Goal: Task Accomplishment & Management: Use online tool/utility

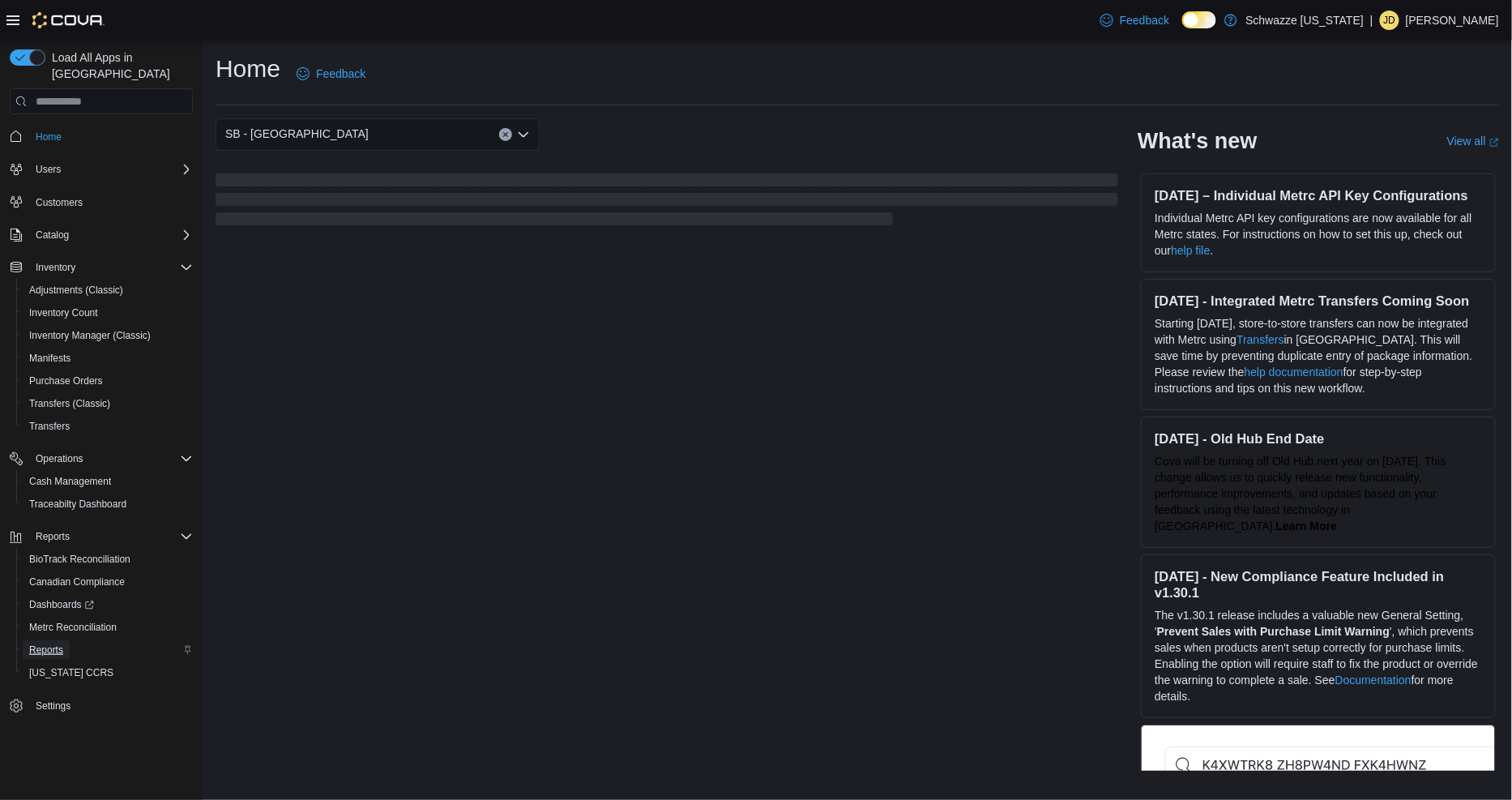
click at [61, 644] on span "Reports" at bounding box center [46, 650] width 34 height 13
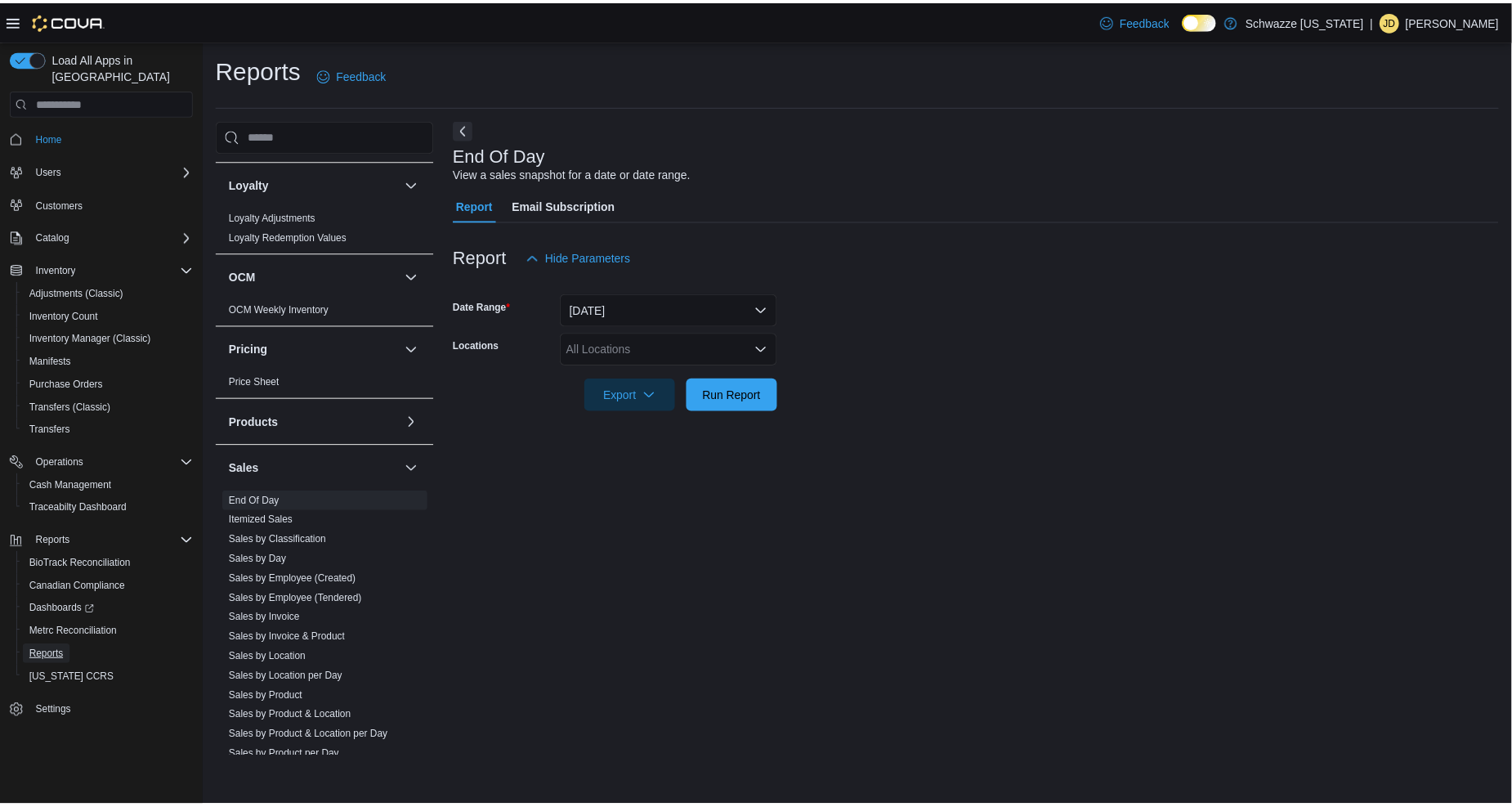
scroll to position [971, 0]
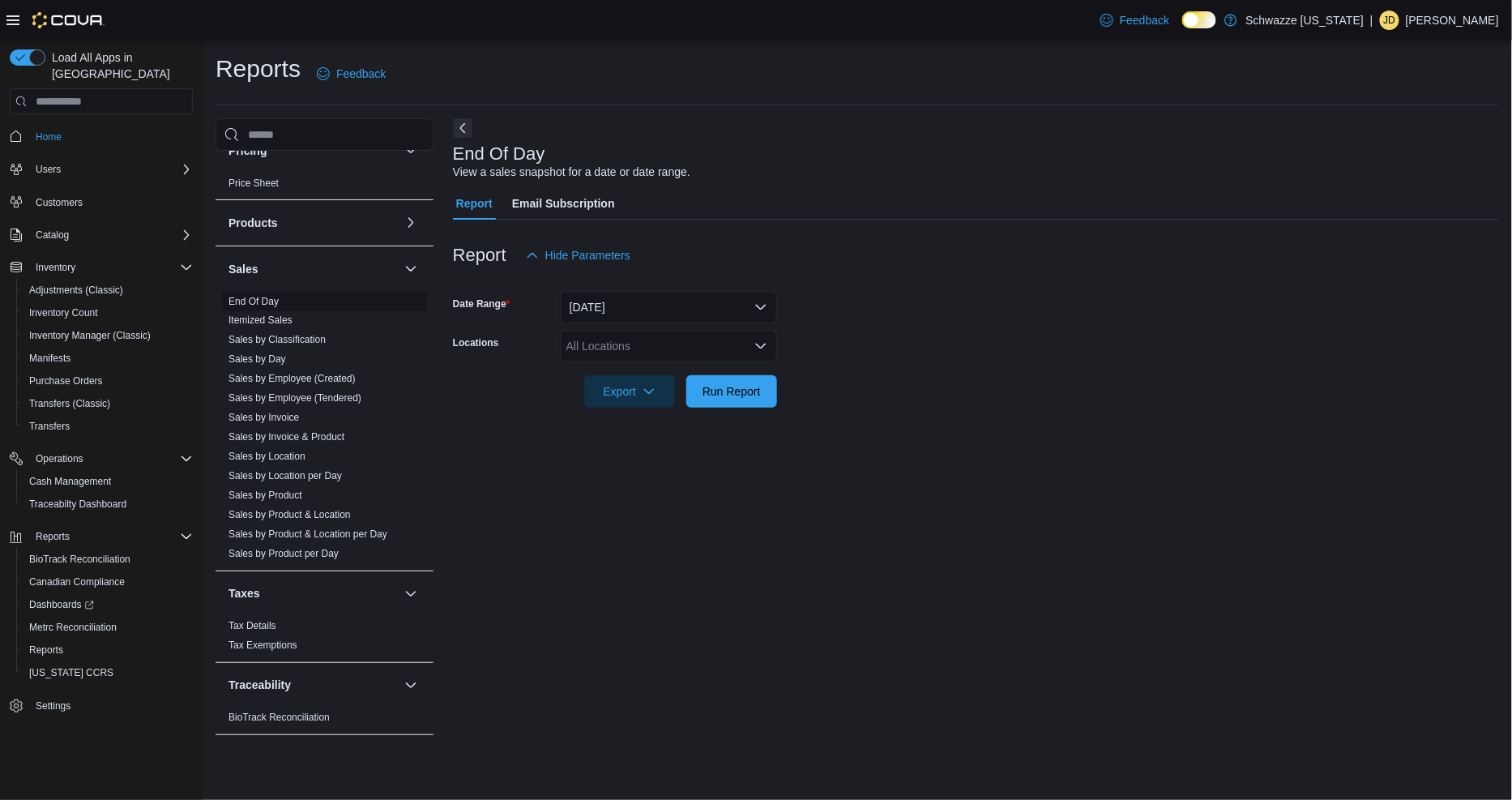
click at [247, 303] on link "End Of Day" at bounding box center [253, 301] width 50 height 11
click at [636, 347] on div "All Locations" at bounding box center [669, 347] width 217 height 33
type input "***"
click at [685, 400] on div "SB - [GEOGRAPHIC_DATA]" at bounding box center [668, 397] width 197 height 16
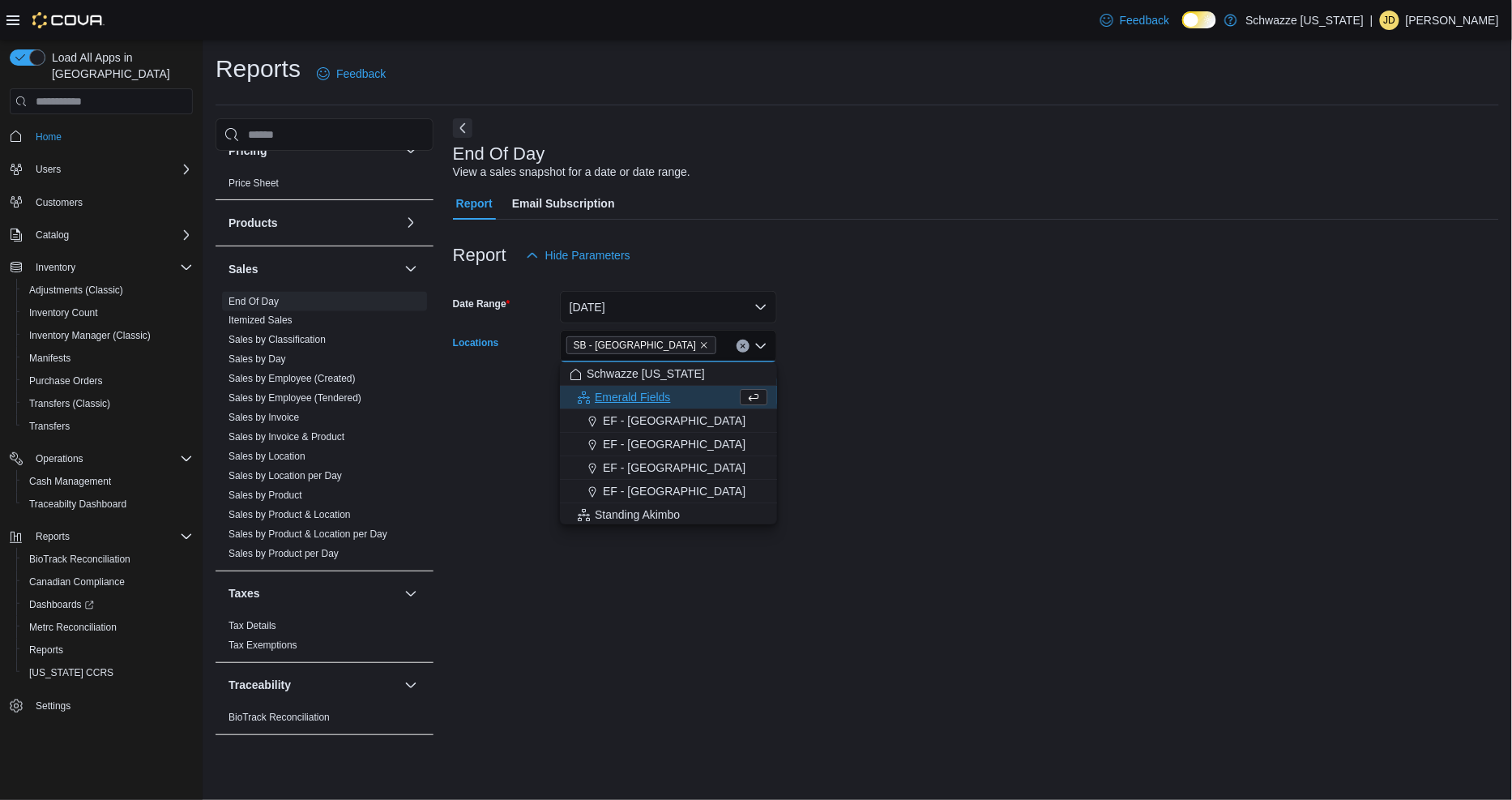
click at [813, 397] on form "Date Range [DATE] Locations [GEOGRAPHIC_DATA] - [GEOGRAPHIC_DATA] Combo box. Se…" at bounding box center [976, 340] width 1046 height 136
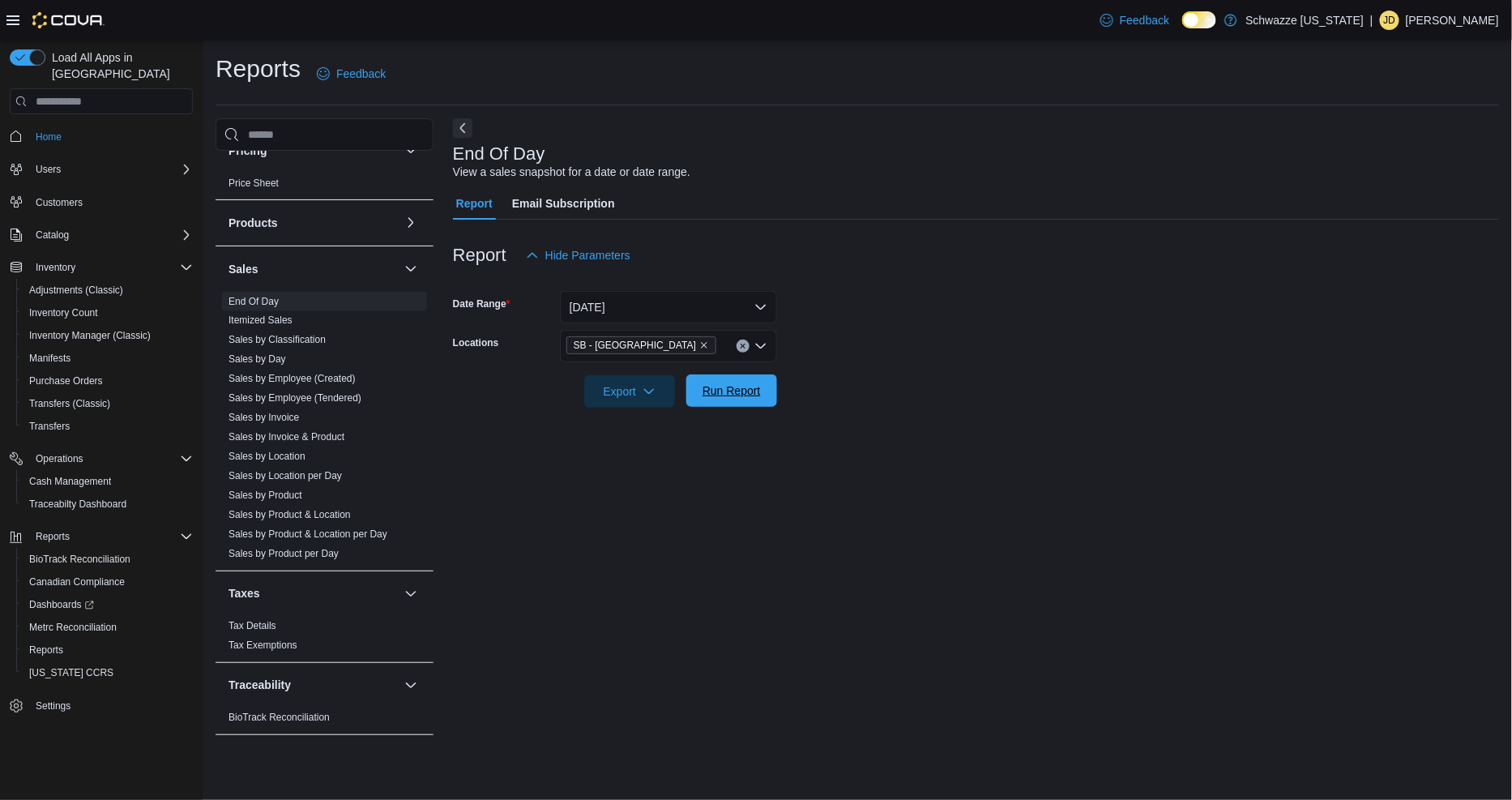
click at [731, 391] on span "Run Report" at bounding box center [731, 391] width 59 height 16
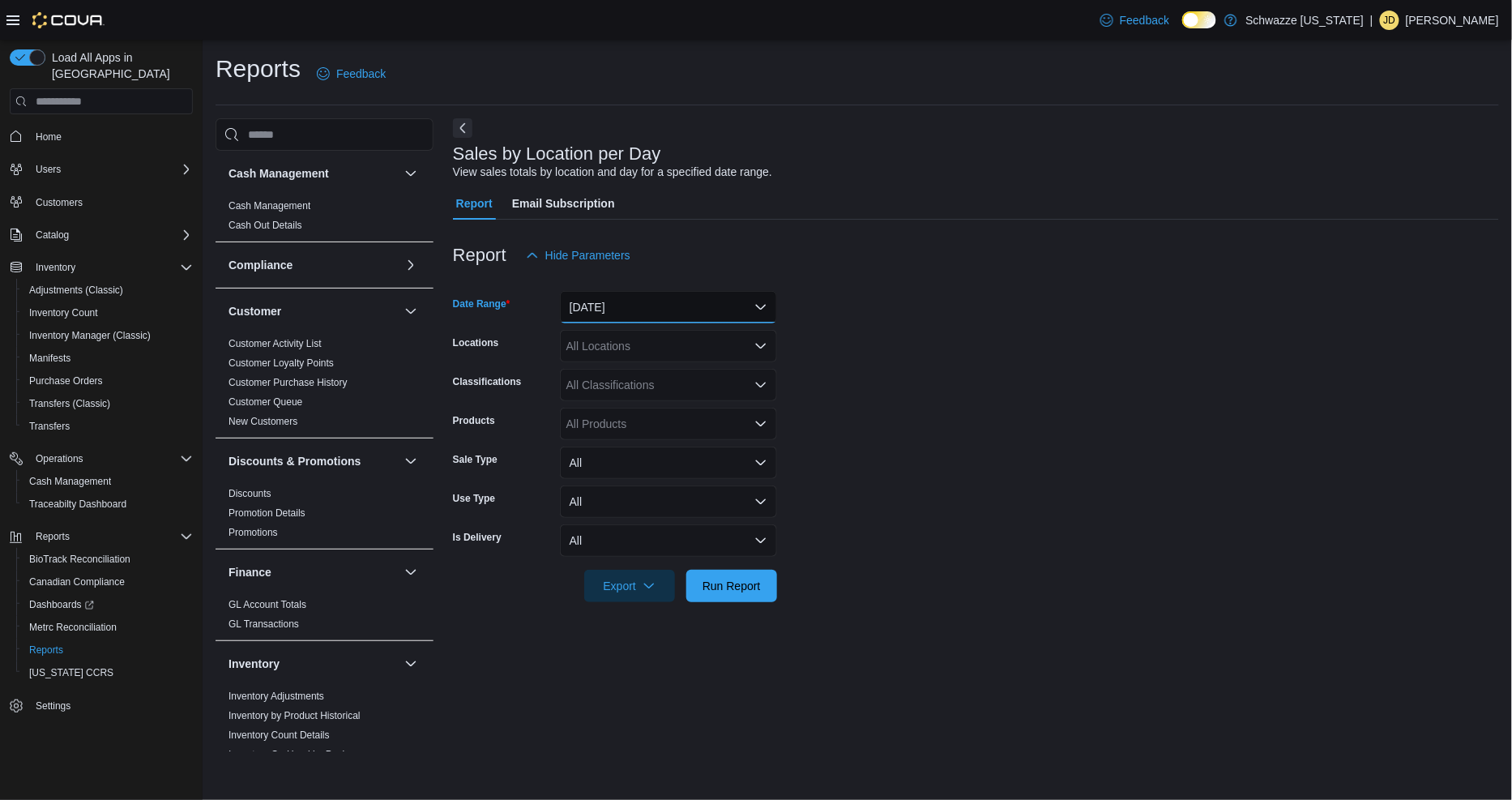
click at [629, 319] on button "[DATE]" at bounding box center [669, 308] width 217 height 33
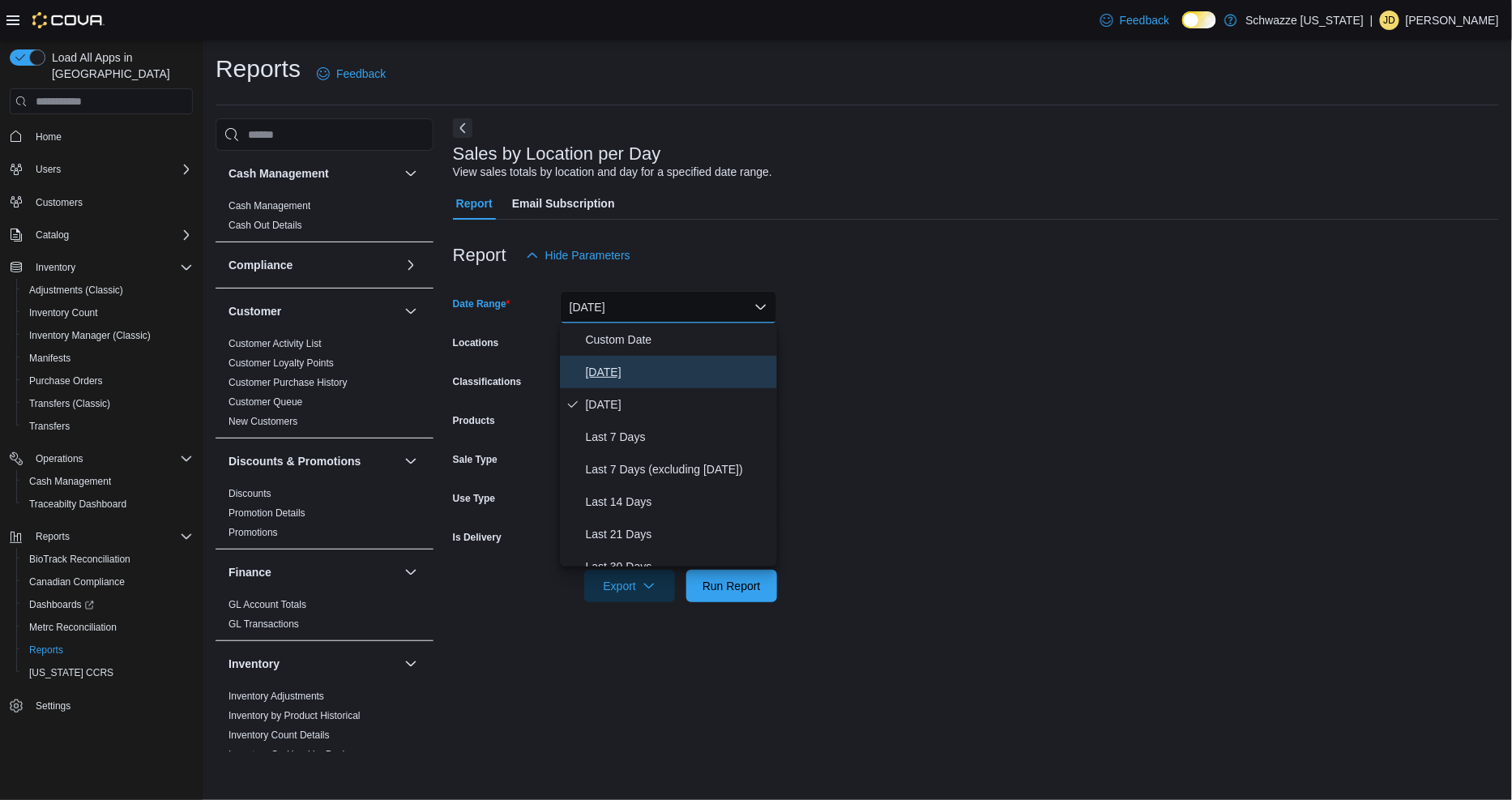
click at [625, 356] on button "[DATE]" at bounding box center [669, 372] width 217 height 33
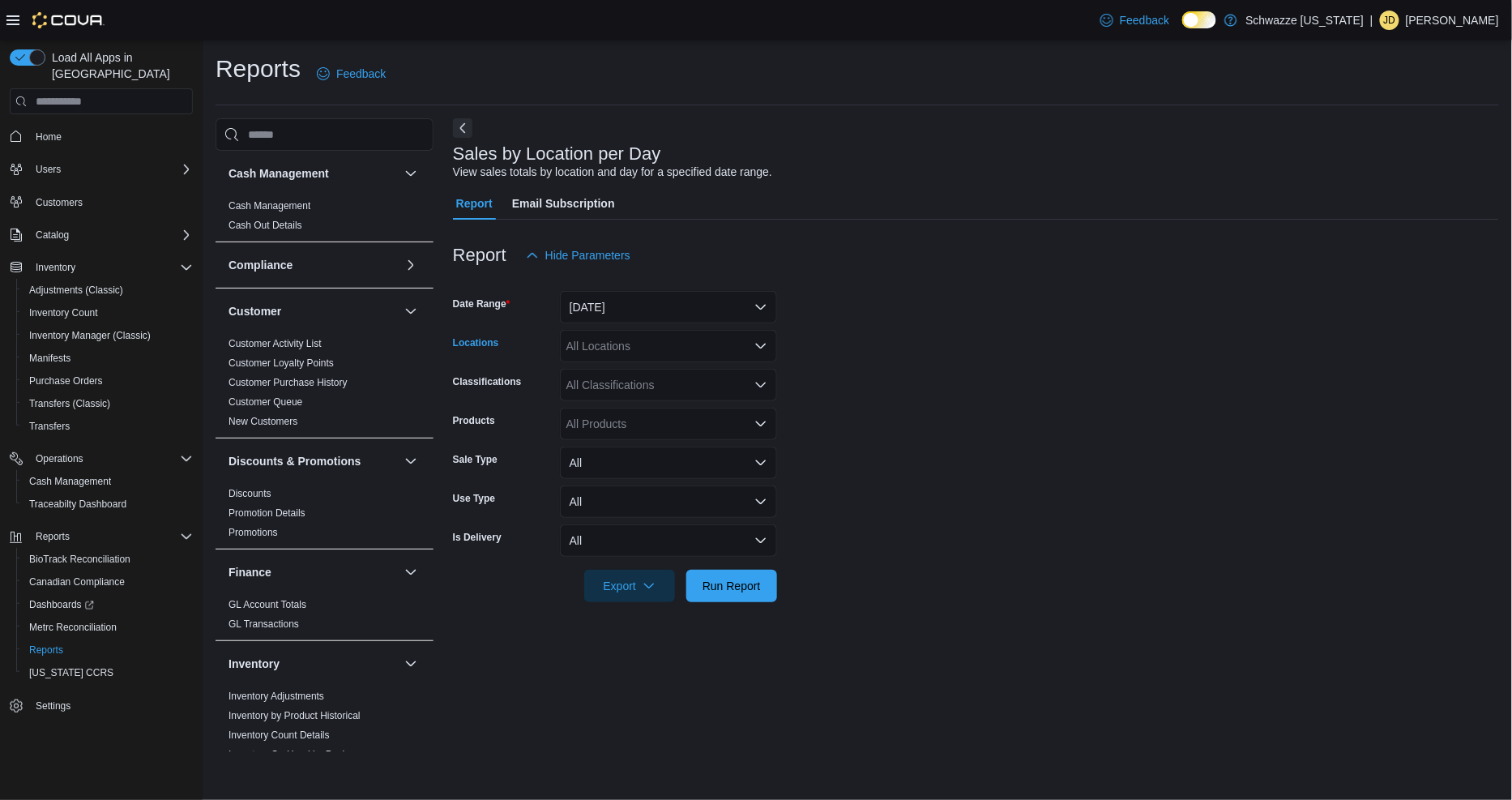
click at [625, 355] on div "All Locations" at bounding box center [669, 347] width 217 height 33
type input "***"
click at [662, 397] on span "SB - [GEOGRAPHIC_DATA]" at bounding box center [675, 397] width 143 height 16
click at [752, 587] on span "Run Report" at bounding box center [731, 584] width 59 height 16
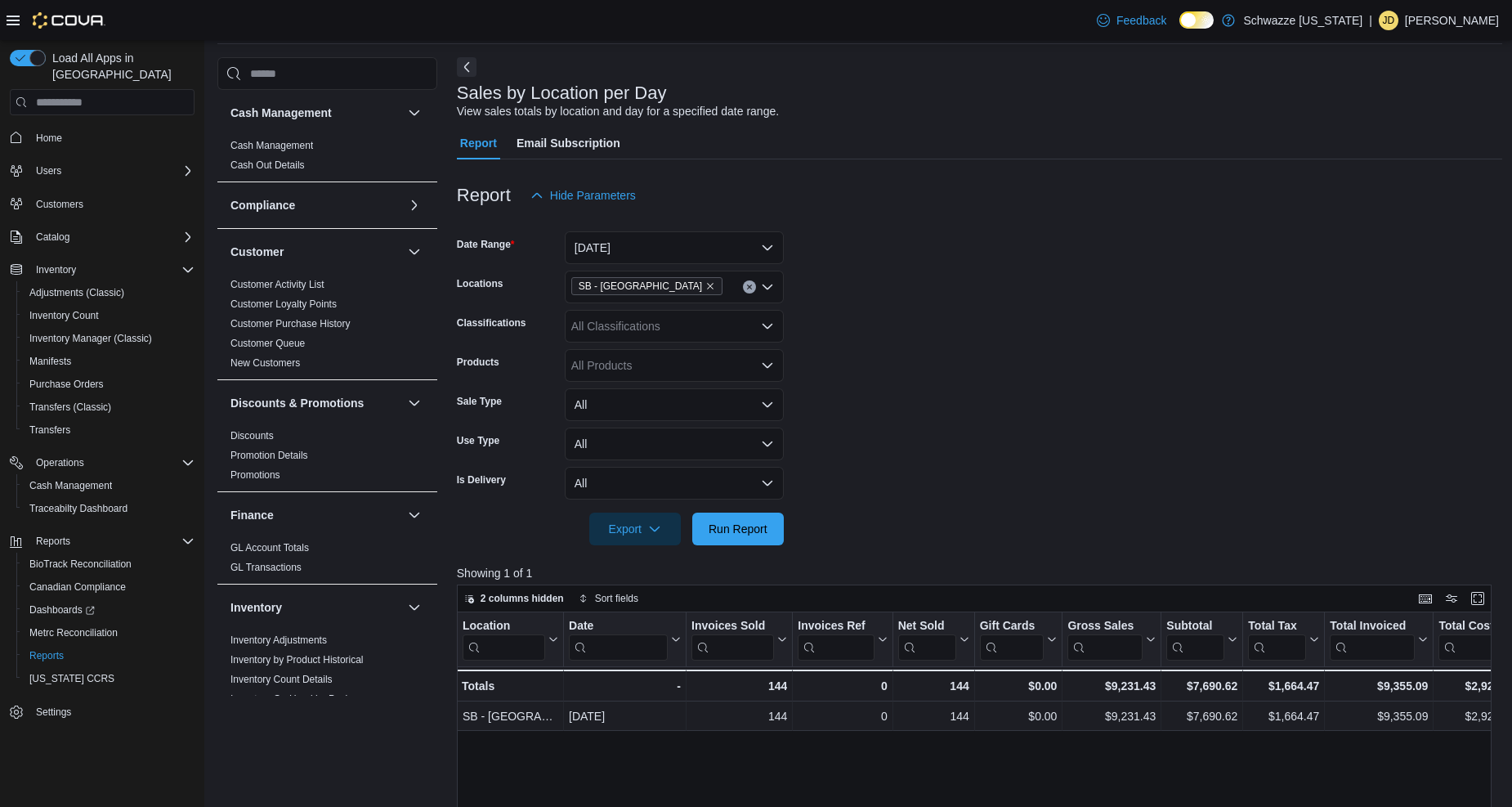
scroll to position [90, 0]
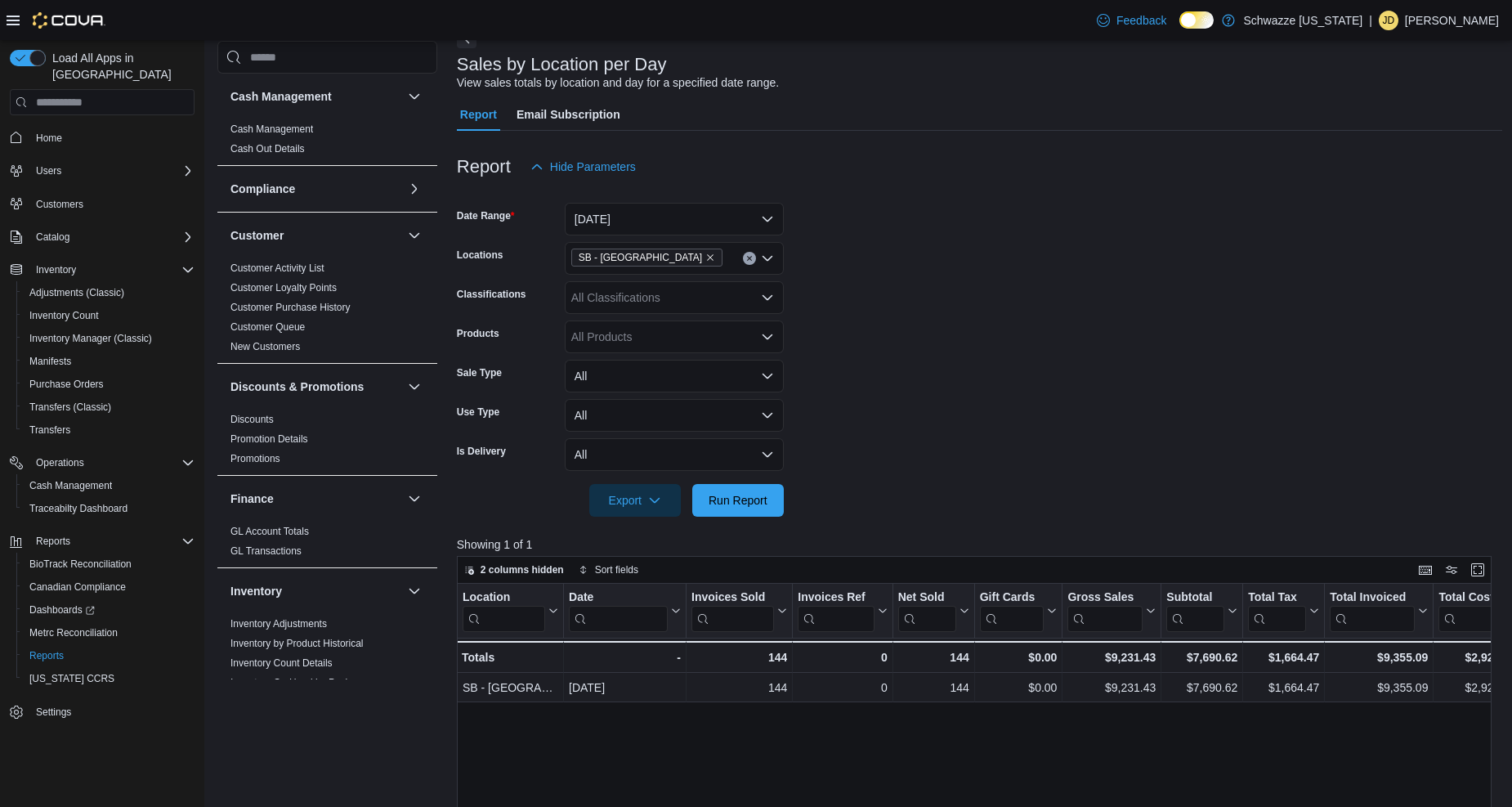
click at [467, 10] on div "Feedback Dark Mode Schwazze Colorado | JD Jonathan Dumont" at bounding box center [756, 20] width 1512 height 40
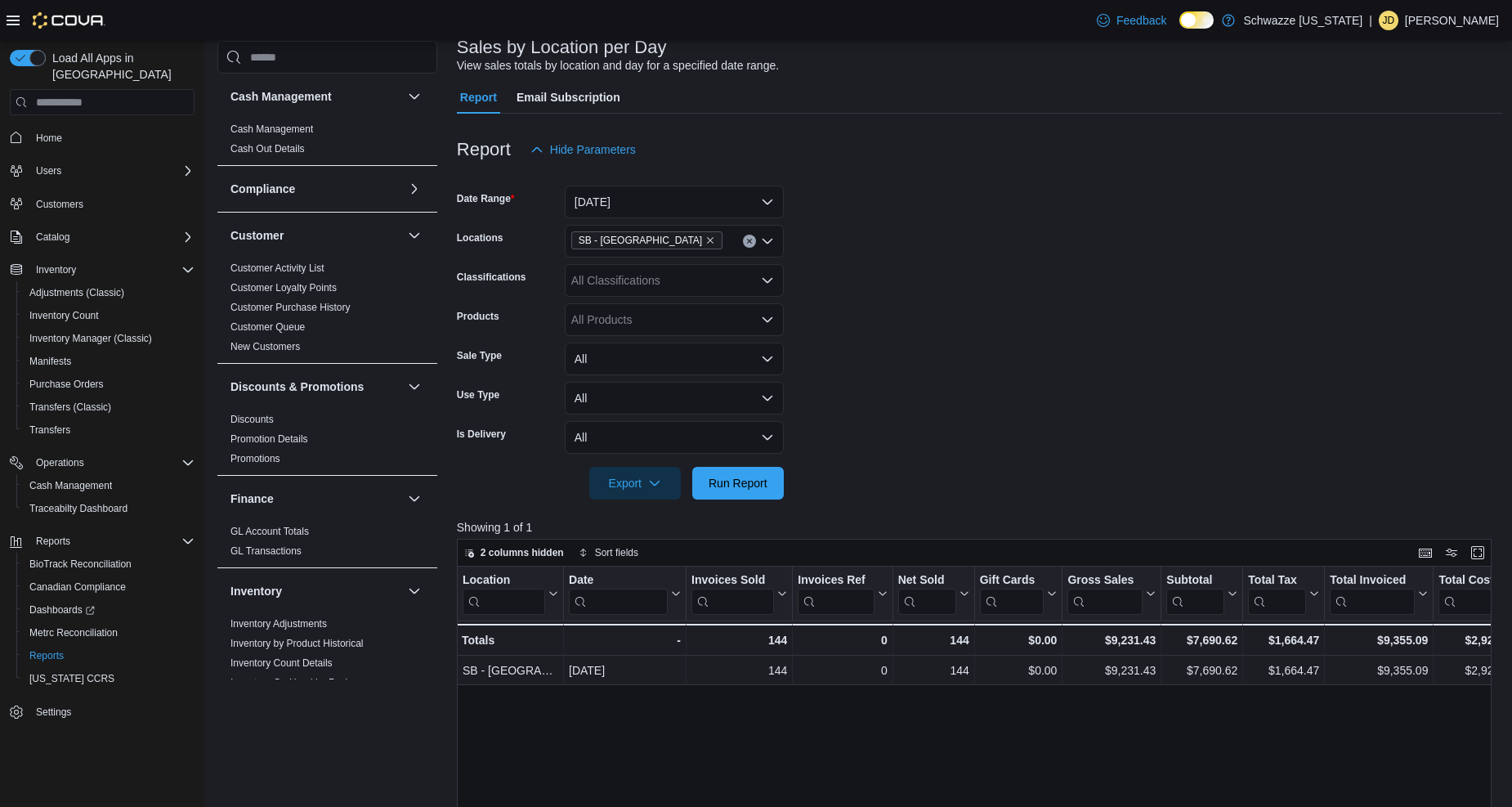
scroll to position [0, 0]
